Goal: Information Seeking & Learning: Check status

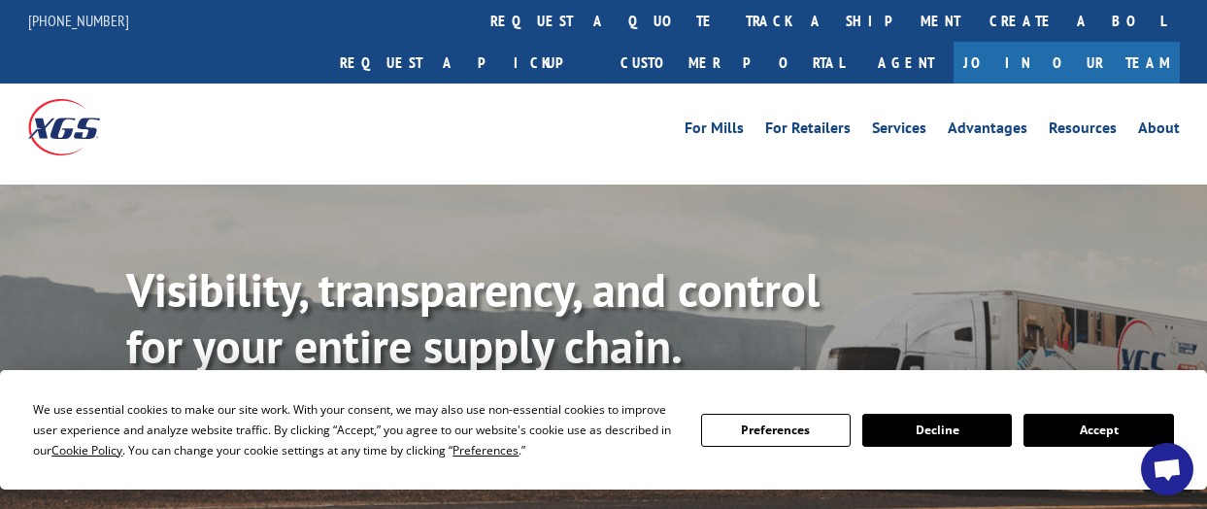
click at [1038, 442] on button "Accept" at bounding box center [1097, 430] width 149 height 33
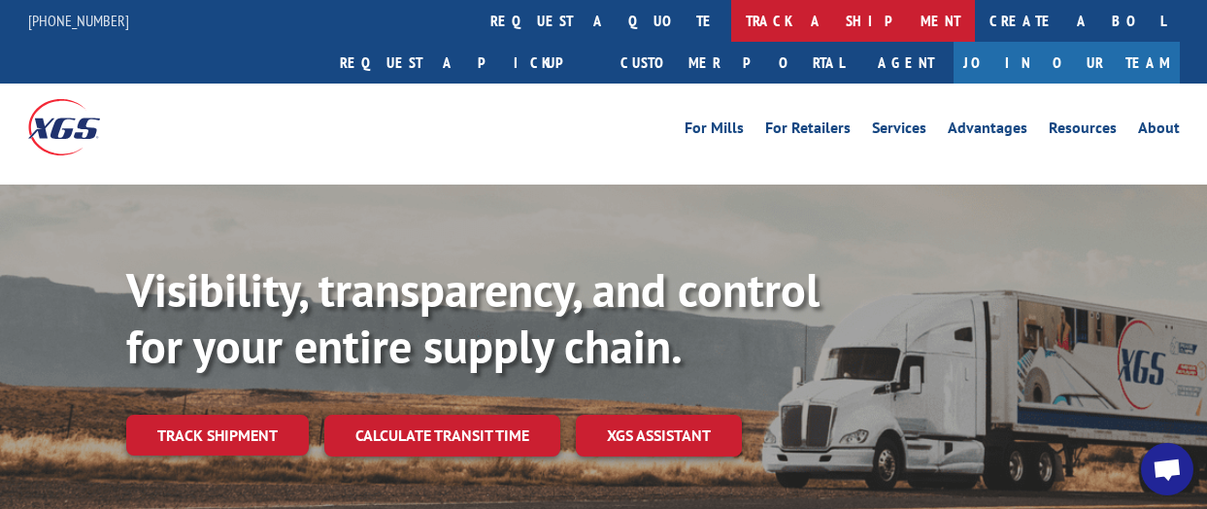
click at [731, 15] on link "track a shipment" at bounding box center [853, 21] width 244 height 42
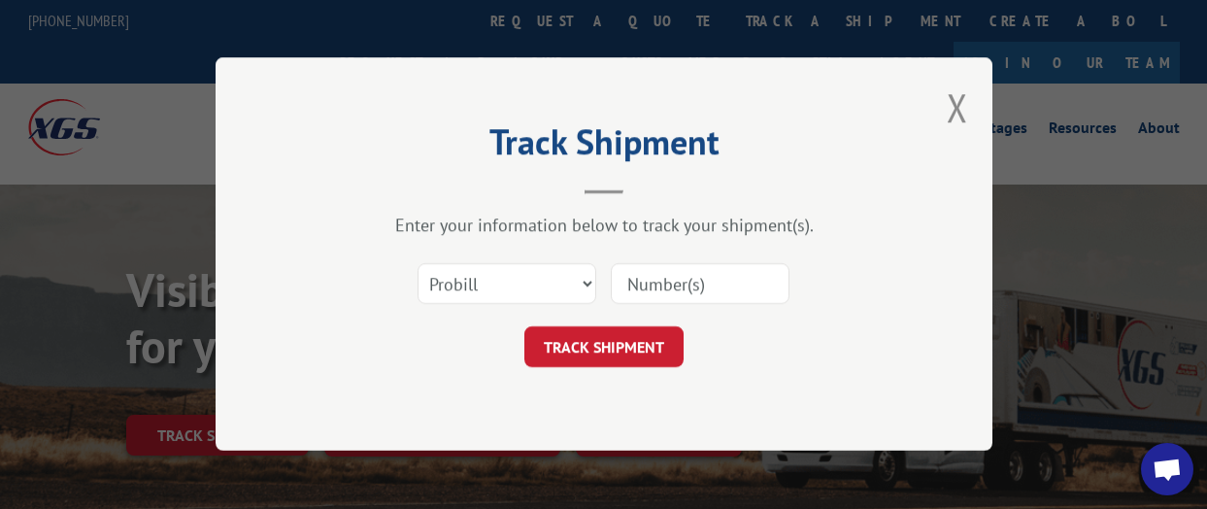
click at [728, 273] on input at bounding box center [700, 284] width 179 height 41
paste input "16928333"
type input "16928333"
click at [658, 343] on button "TRACK SHIPMENT" at bounding box center [603, 347] width 159 height 41
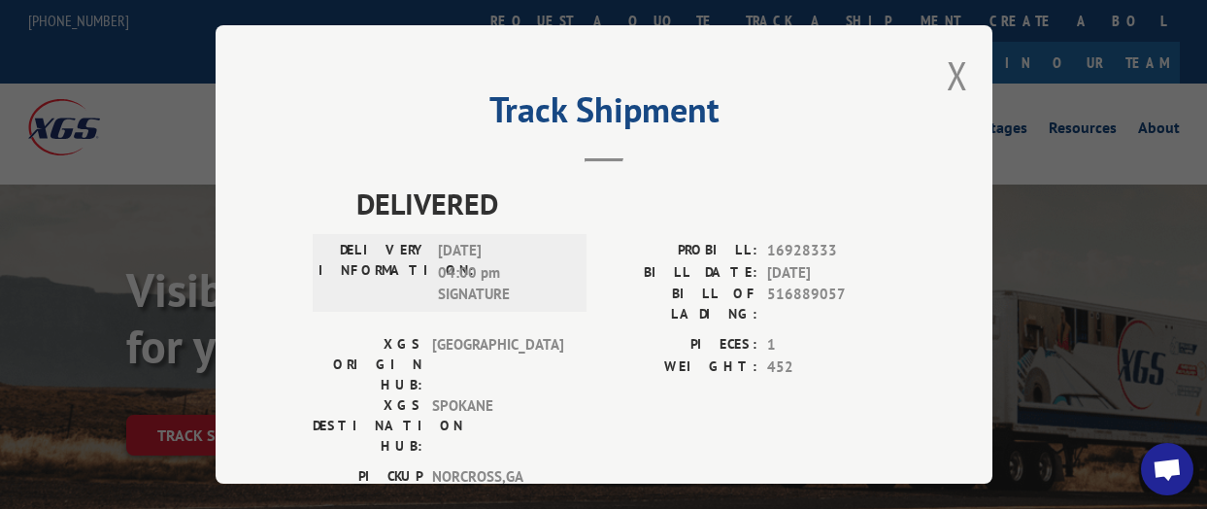
click at [477, 277] on span "[DATE] 04:00 pm SIGNATURE" at bounding box center [503, 273] width 131 height 66
click at [1071, 95] on div "Track Shipment DELIVERED DELIVERY INFORMATION: [DATE] 04:00 pm SIGNATURE PROBIL…" at bounding box center [603, 254] width 1207 height 509
click at [960, 59] on div "Track Shipment DELIVERED DELIVERY INFORMATION: [DATE] 04:00 pm SIGNATURE PROBIL…" at bounding box center [603, 254] width 777 height 458
click at [953, 68] on button "Close modal" at bounding box center [956, 75] width 21 height 51
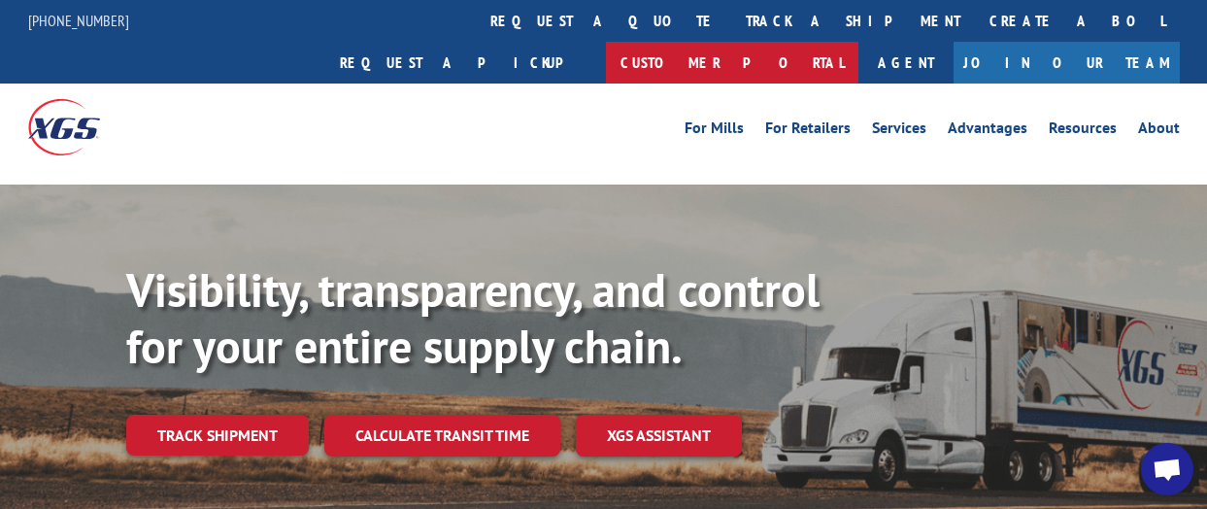
click at [858, 42] on link "Customer Portal" at bounding box center [732, 63] width 252 height 42
